Goal: Check status

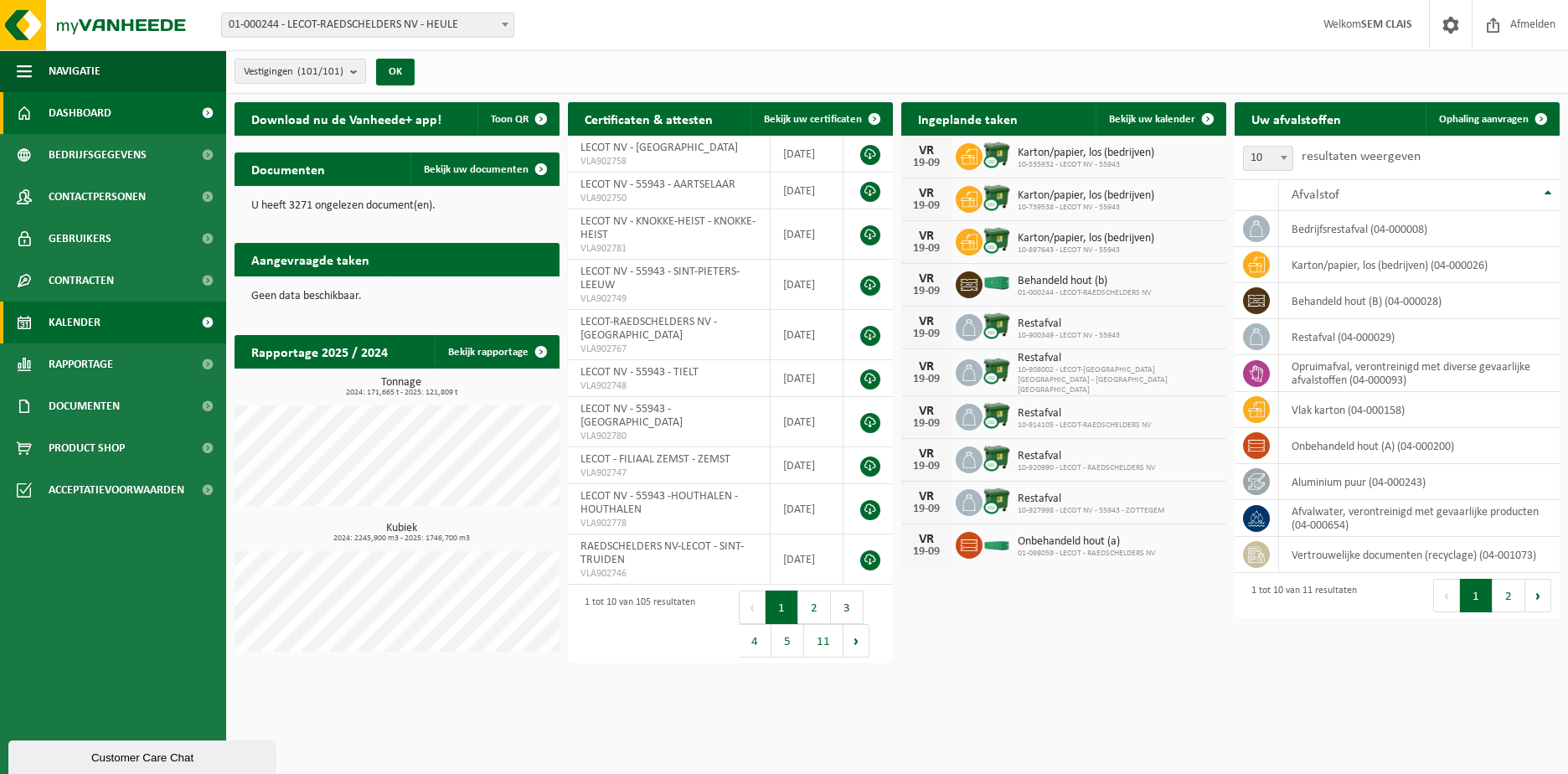
click at [143, 326] on link "Kalender" at bounding box center [113, 322] width 226 height 41
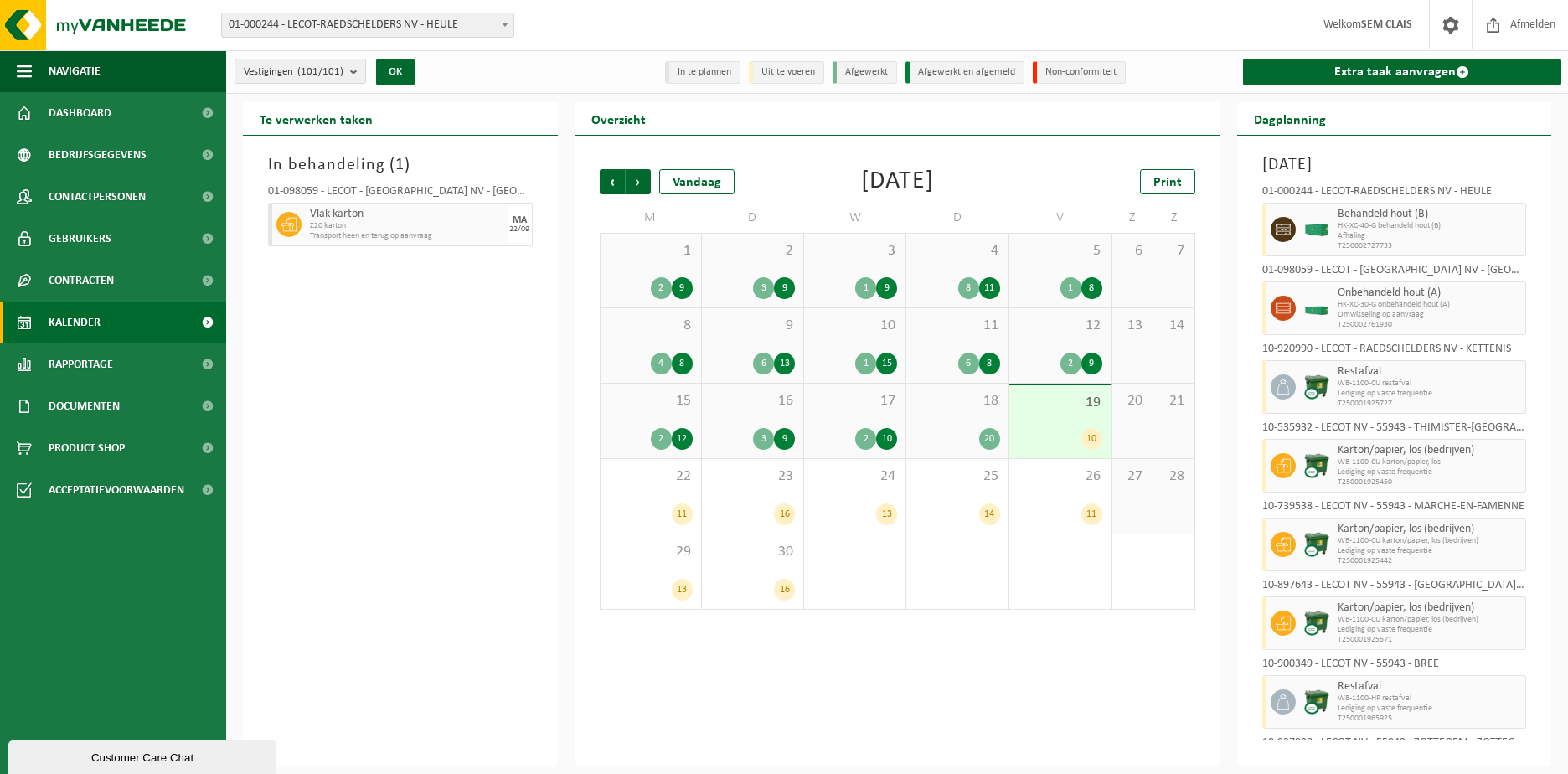
click at [136, 761] on div "Customer Care Chat" at bounding box center [142, 758] width 243 height 13
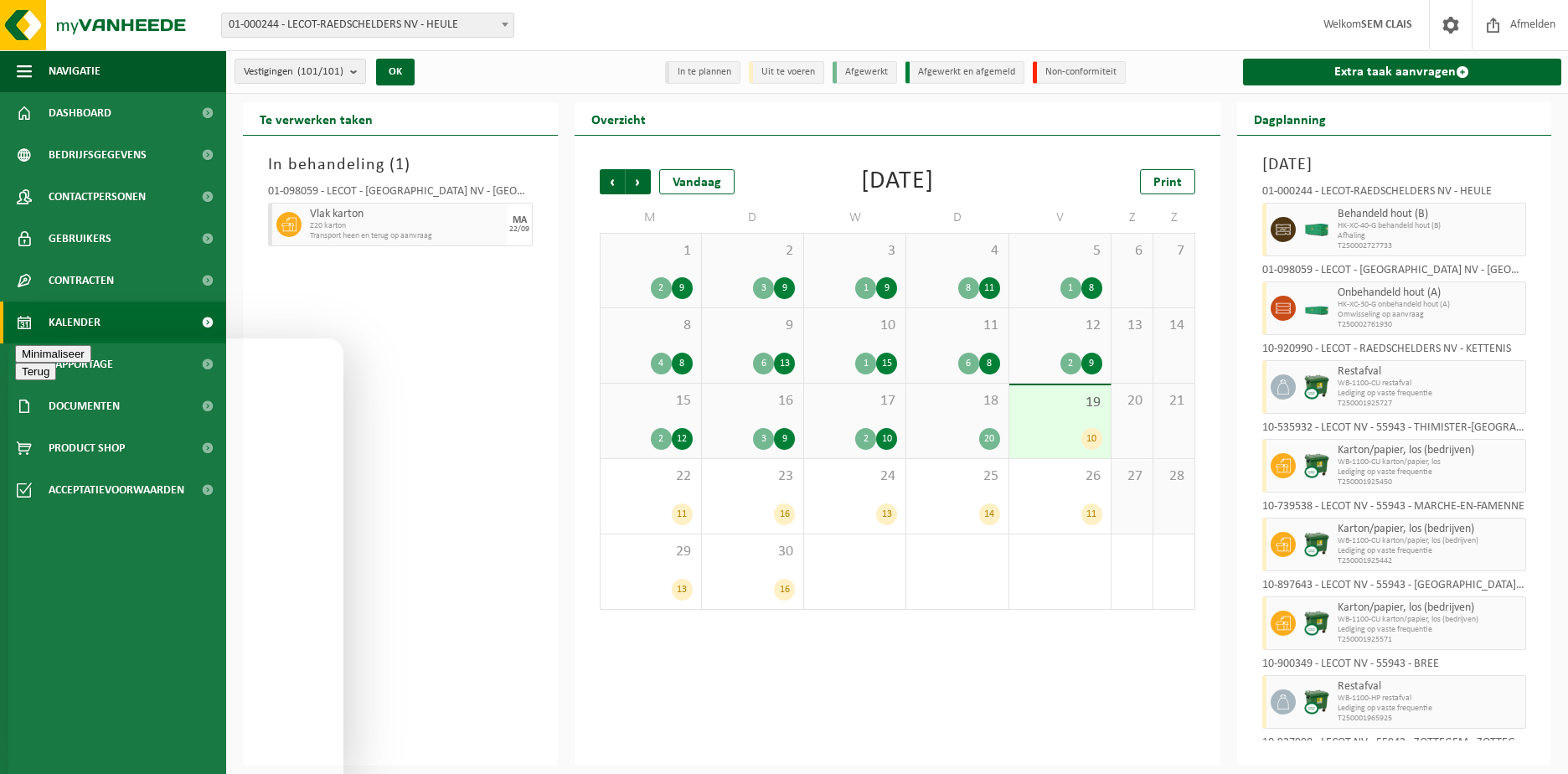
click at [1362, 228] on span "HK-XC-40-G behandeld hout (B)" at bounding box center [1430, 226] width 184 height 10
click at [91, 363] on button "Minimaliseer" at bounding box center [53, 353] width 76 height 17
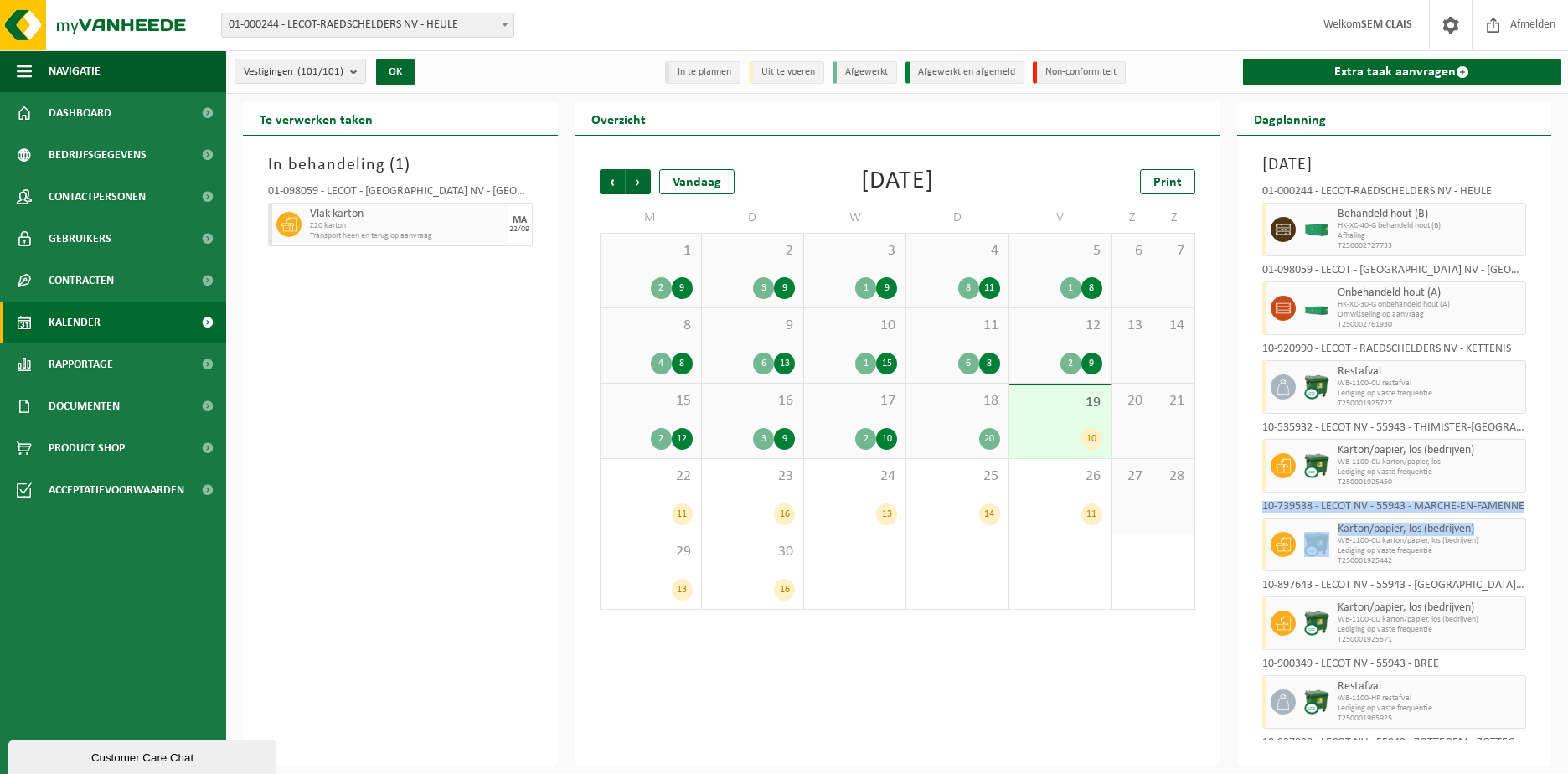
drag, startPoint x: 1514, startPoint y: 485, endPoint x: 1515, endPoint y: 518, distance: 33.0
click at [1515, 518] on div "01-000244 - LECOT-RAEDSCHELDERS NV - HEULE Behandeld hout (B) HK-XC-40-G behand…" at bounding box center [1395, 459] width 281 height 563
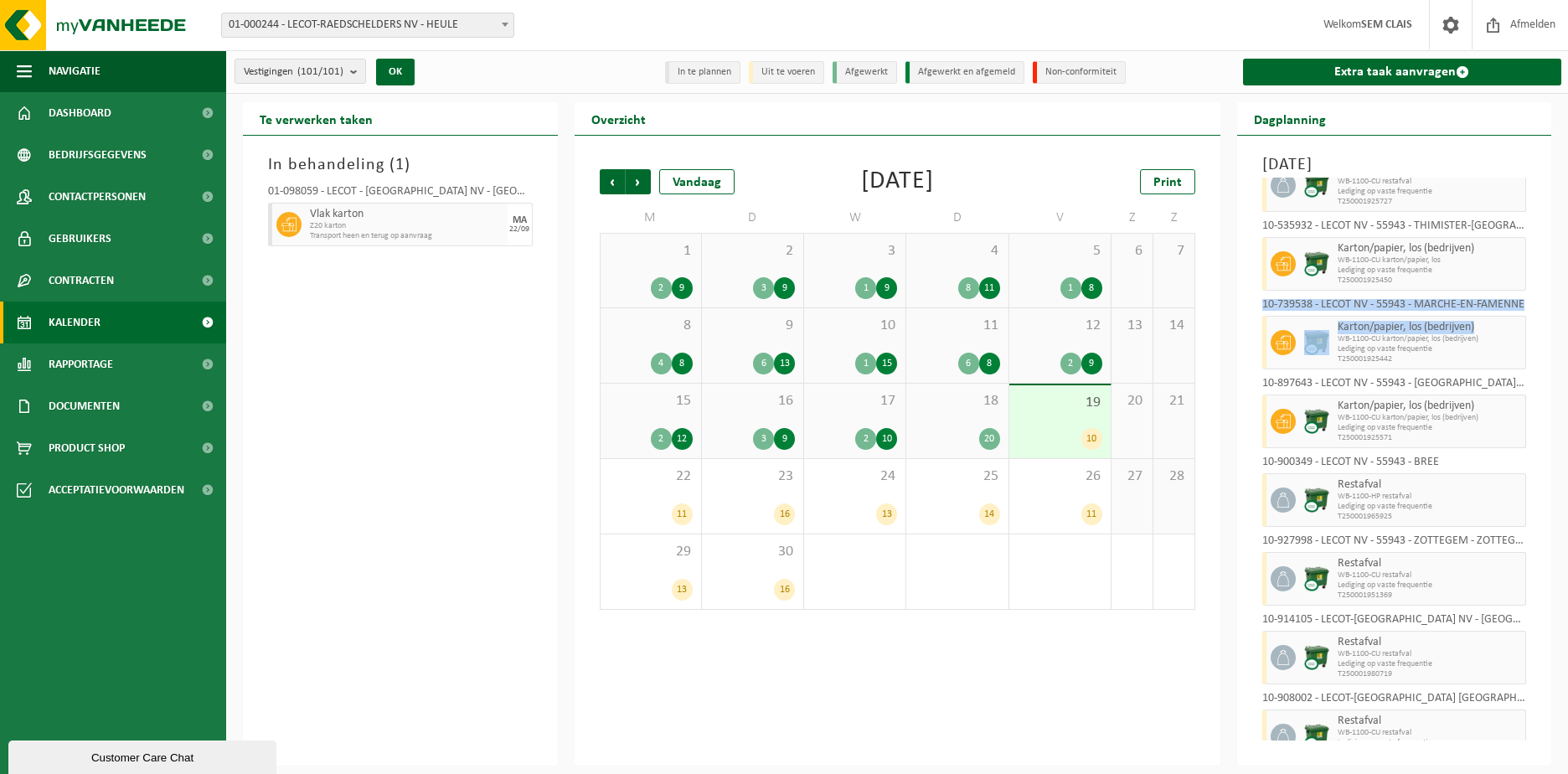
scroll to position [227, 0]
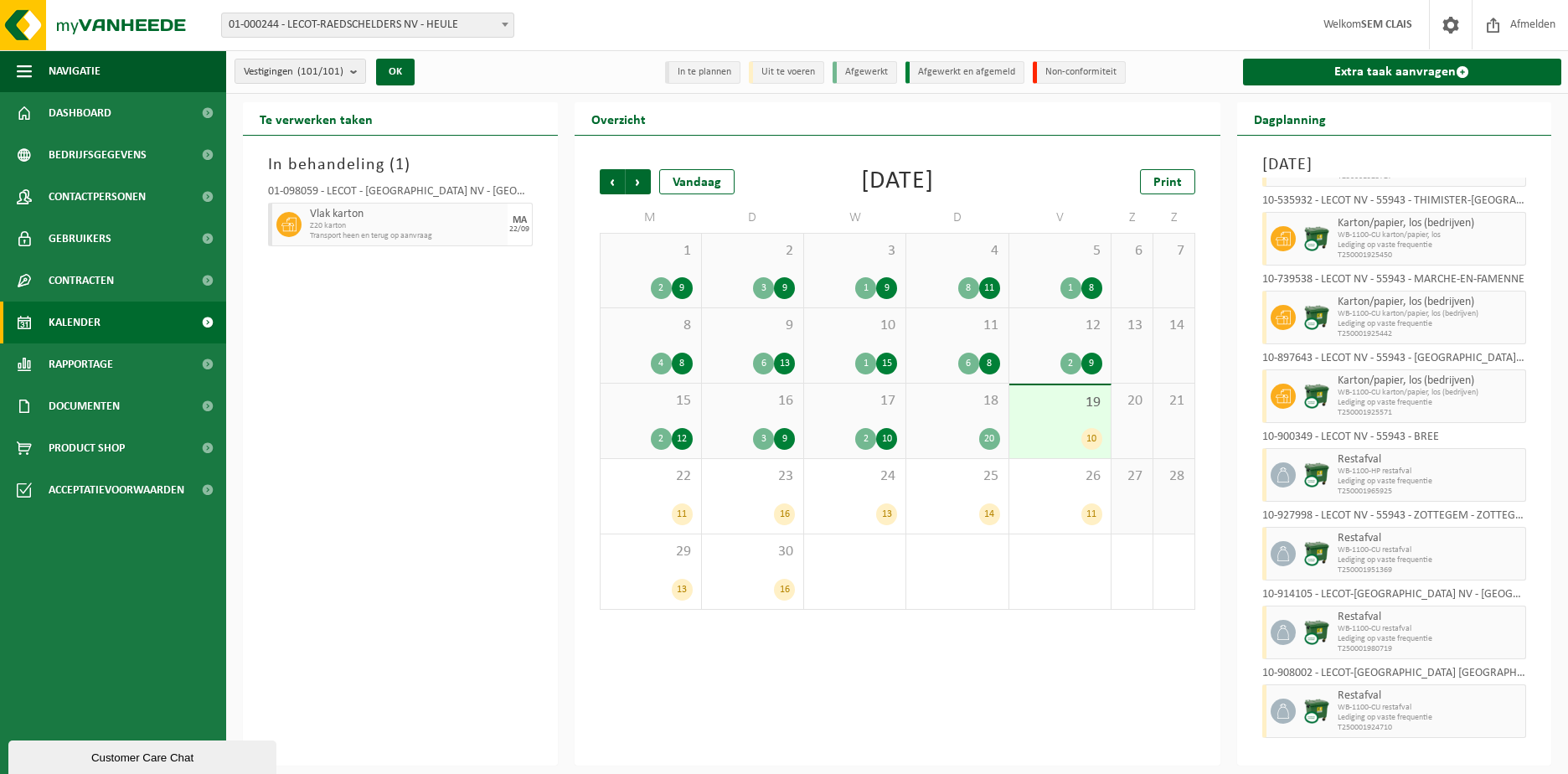
click at [1120, 648] on div "Vorige Volgende Vandaag [DATE] Print M D W D V Z Z 1 2 9 2 3 9 3 1 9 4 8 11 5 1…" at bounding box center [898, 450] width 646 height 630
